Goal: Obtain resource: Download file/media

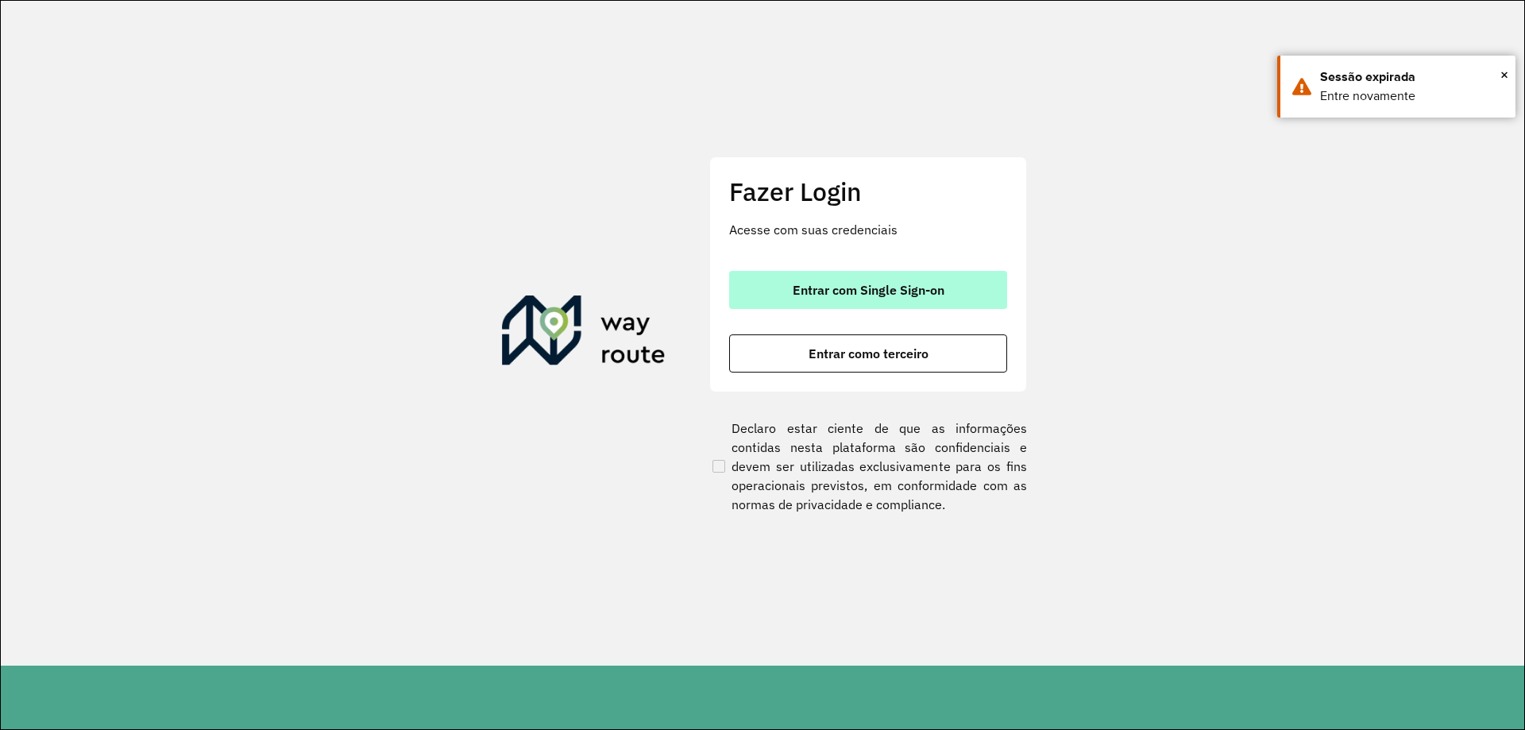
click at [919, 287] on span "Entrar com Single Sign-on" at bounding box center [868, 289] width 152 height 13
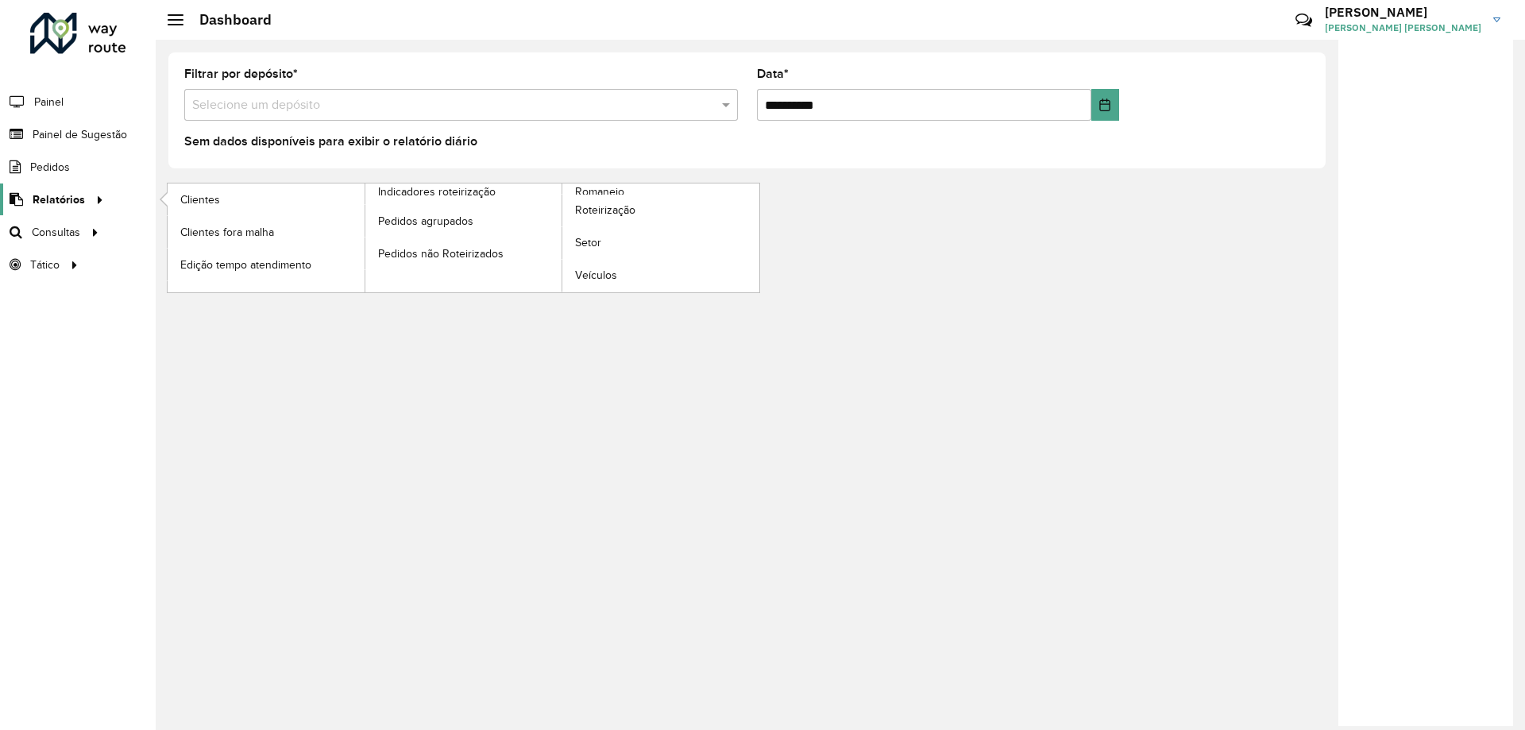
click at [86, 201] on div at bounding box center [97, 199] width 24 height 17
click at [596, 192] on span "Romaneio" at bounding box center [601, 191] width 52 height 17
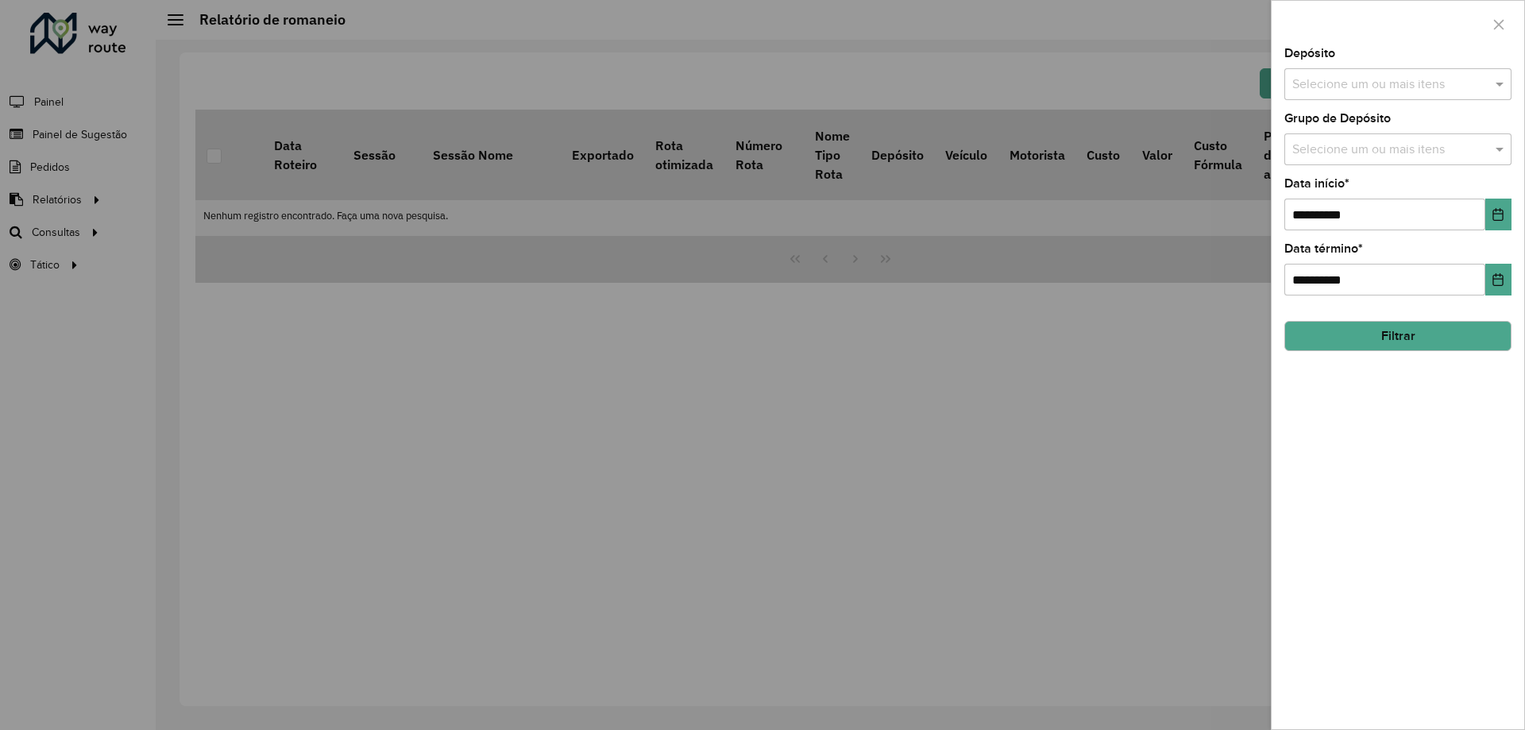
click at [1513, 211] on div "**********" at bounding box center [1397, 388] width 252 height 681
click at [1498, 210] on icon "Choose Date" at bounding box center [1497, 214] width 13 height 13
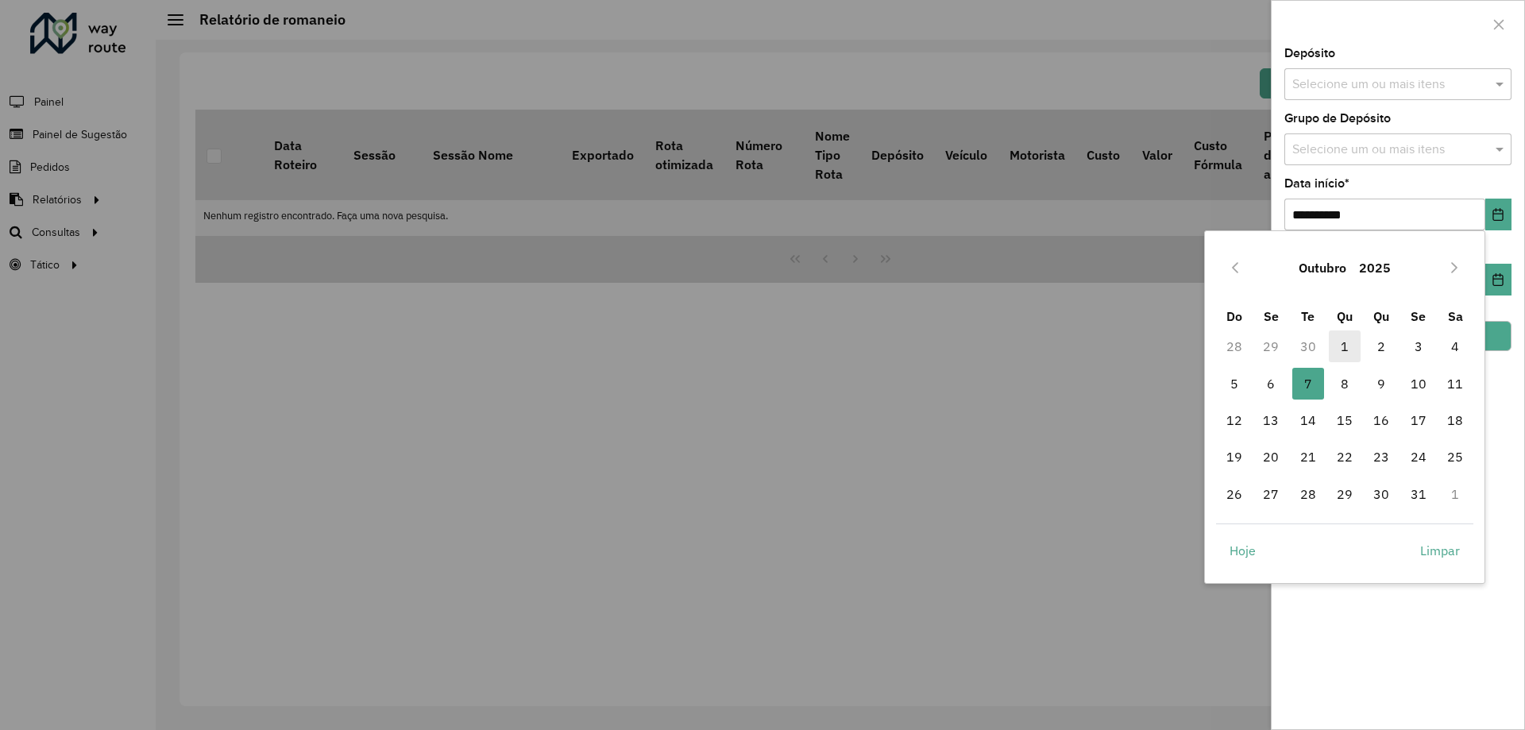
click at [1347, 350] on span "1" at bounding box center [1344, 346] width 32 height 32
type input "**********"
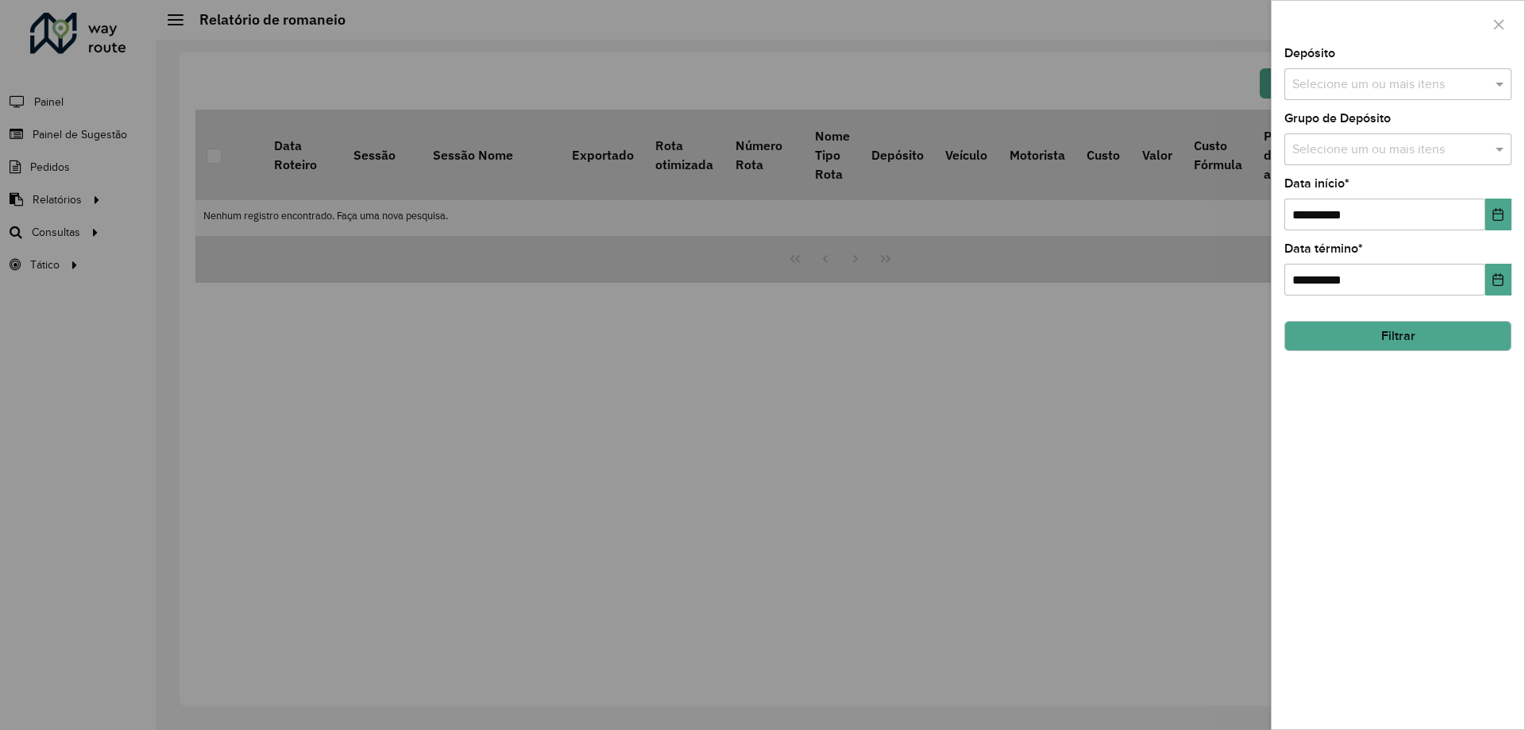
click at [1392, 90] on input "text" at bounding box center [1389, 84] width 203 height 19
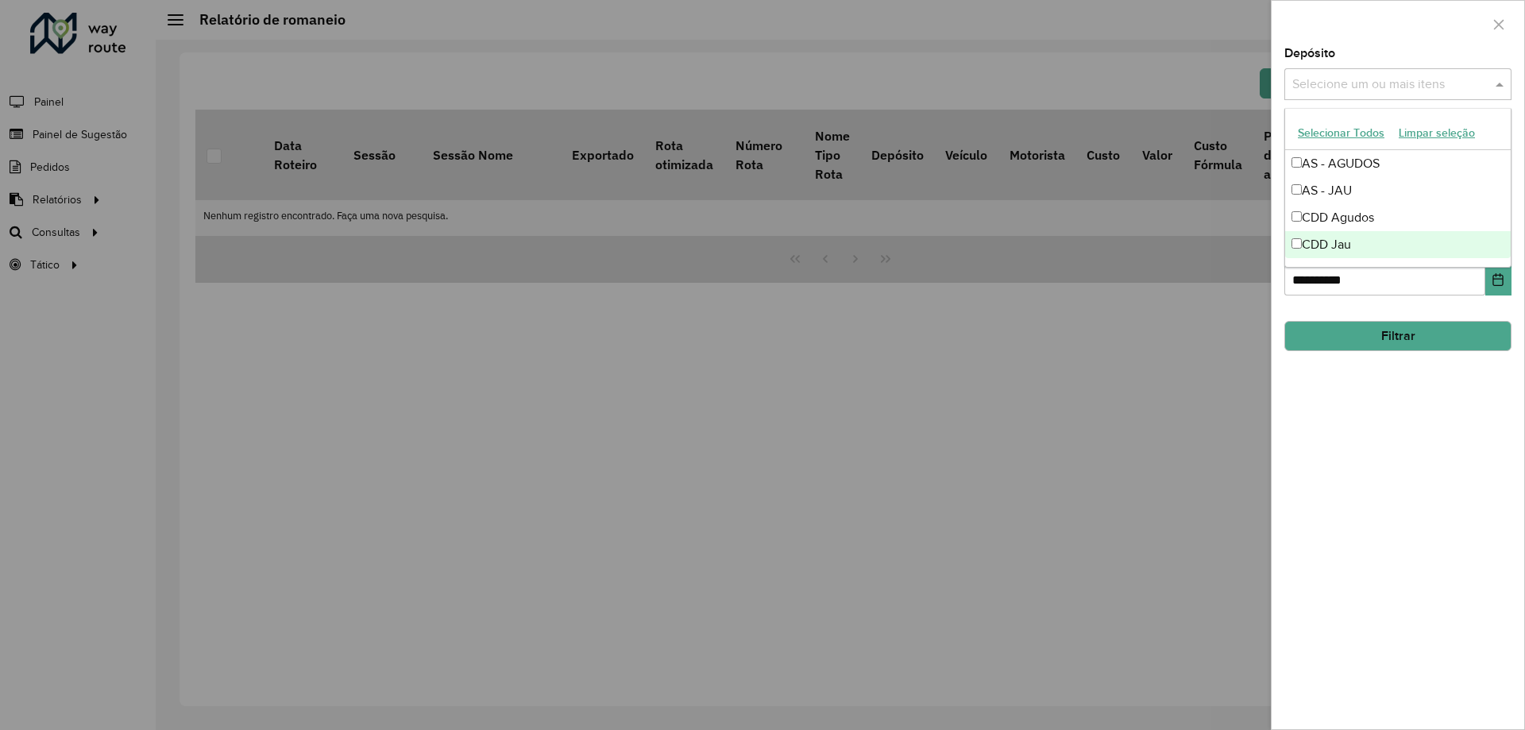
click at [1321, 251] on div "CDD Jau" at bounding box center [1398, 244] width 226 height 27
click at [1417, 337] on button "Filtrar" at bounding box center [1397, 336] width 227 height 30
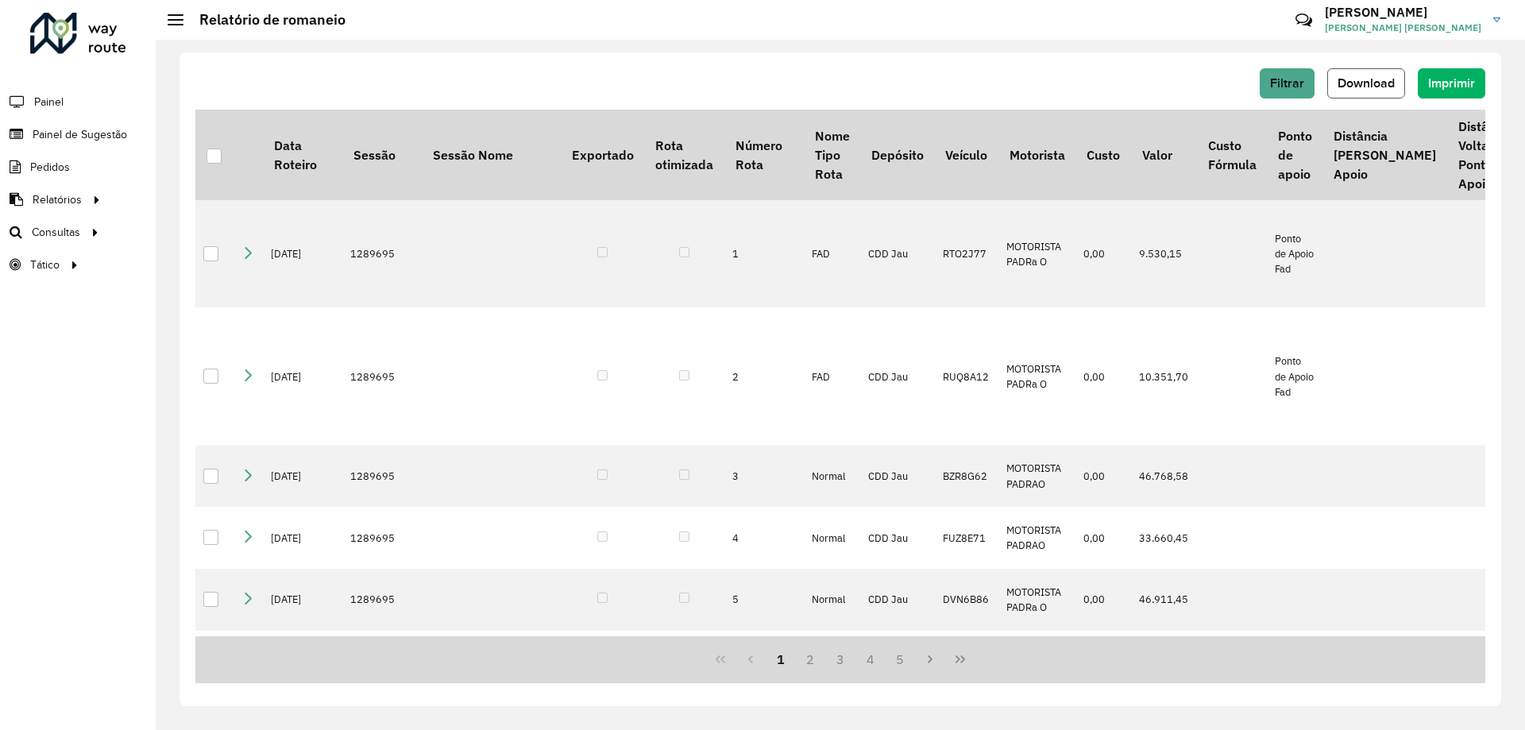
click at [1383, 91] on button "Download" at bounding box center [1366, 83] width 78 height 30
